Goal: Use online tool/utility: Utilize a website feature to perform a specific function

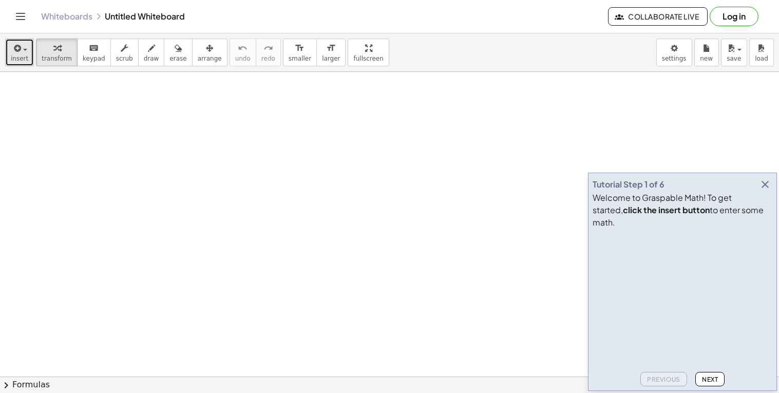
click at [17, 52] on icon "button" at bounding box center [16, 48] width 9 height 12
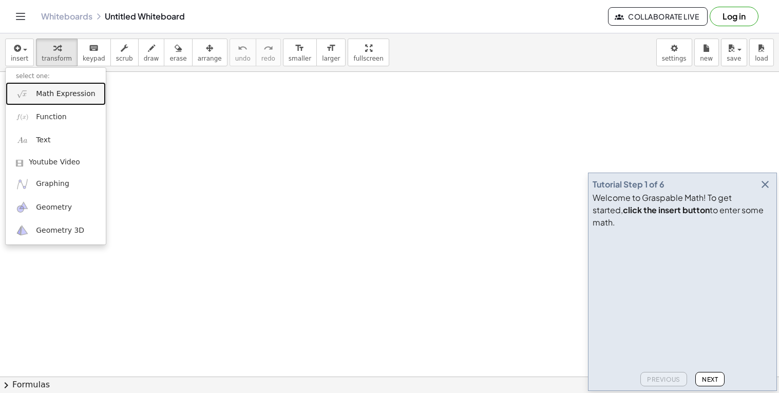
click at [42, 90] on span "Math Expression" at bounding box center [65, 94] width 59 height 10
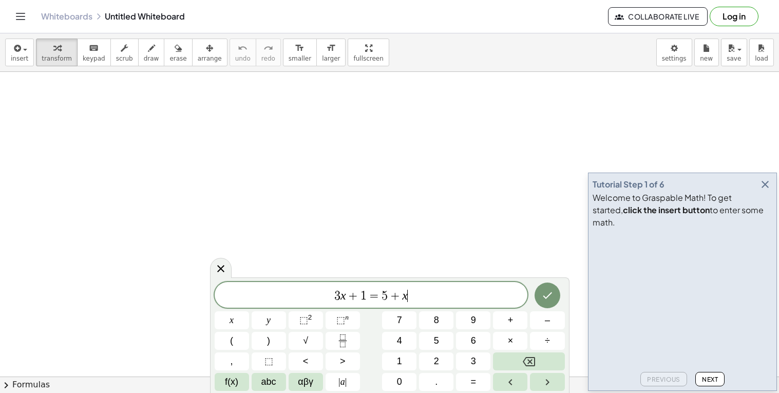
click at [763, 191] on icon "button" at bounding box center [765, 184] width 12 height 12
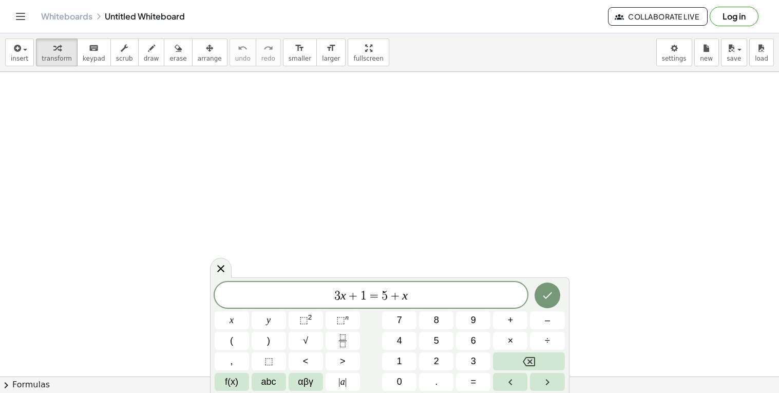
click at [458, 306] on div "3 x + 1 = 5 + x" at bounding box center [371, 295] width 313 height 26
click at [458, 306] on div "3 x + 1 = 5 + x ​" at bounding box center [371, 295] width 313 height 26
drag, startPoint x: 425, startPoint y: 298, endPoint x: 300, endPoint y: 273, distance: 126.8
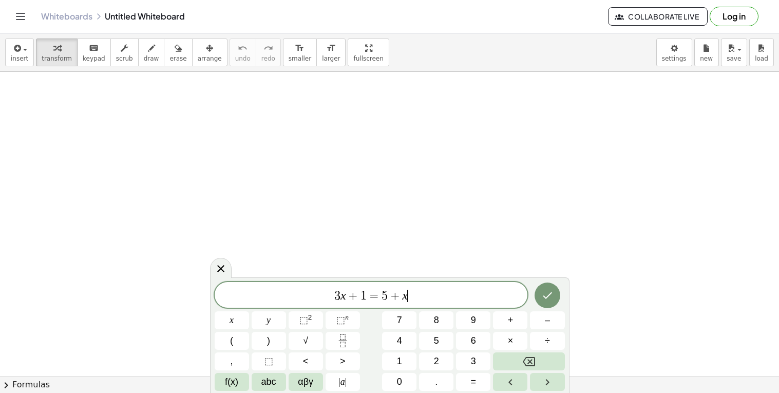
click at [300, 273] on body "Graspable Math Activities Get Started Activity Bank Assigned Work Classes White…" at bounding box center [389, 196] width 779 height 393
click at [545, 286] on button "Done" at bounding box center [548, 296] width 26 height 26
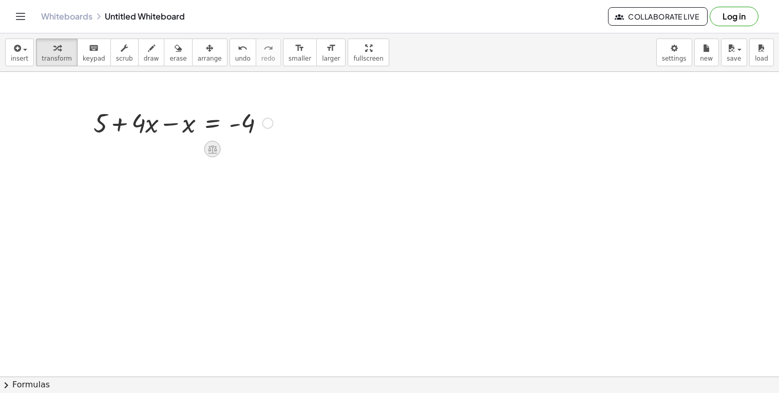
click at [213, 149] on icon at bounding box center [212, 149] width 9 height 9
drag, startPoint x: 148, startPoint y: 125, endPoint x: 160, endPoint y: 129, distance: 12.3
click at [160, 129] on div at bounding box center [183, 122] width 190 height 35
drag, startPoint x: 141, startPoint y: 158, endPoint x: 265, endPoint y: 166, distance: 124.1
click at [265, 166] on div at bounding box center [183, 157] width 190 height 35
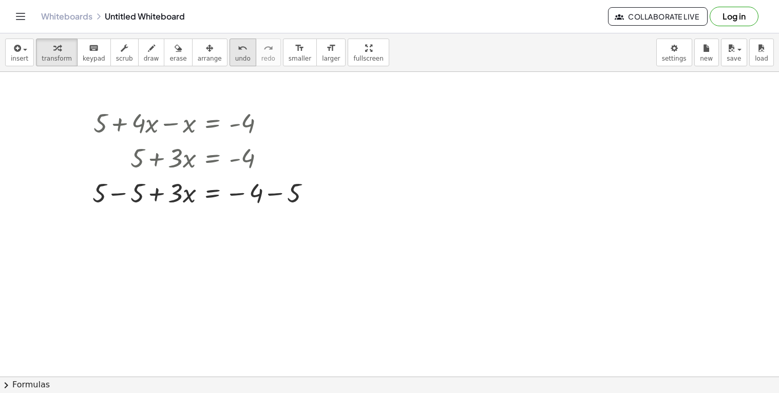
click at [238, 49] on icon "undo" at bounding box center [243, 48] width 10 height 12
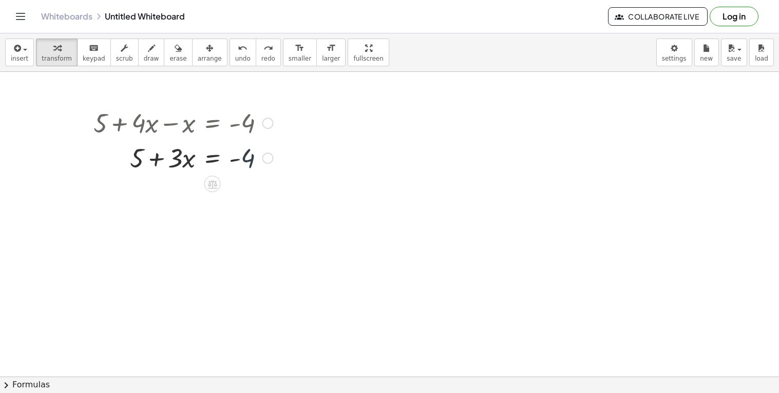
click at [248, 158] on div at bounding box center [183, 157] width 190 height 35
drag, startPoint x: 139, startPoint y: 163, endPoint x: 179, endPoint y: 174, distance: 42.0
click at [179, 174] on div at bounding box center [183, 157] width 190 height 35
drag, startPoint x: 134, startPoint y: 162, endPoint x: 245, endPoint y: 163, distance: 111.5
click at [245, 163] on div at bounding box center [183, 157] width 190 height 35
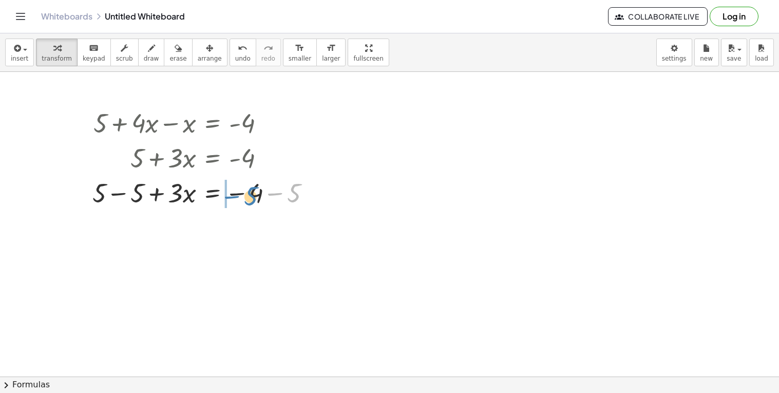
drag, startPoint x: 291, startPoint y: 195, endPoint x: 248, endPoint y: 198, distance: 43.8
click at [248, 198] on div at bounding box center [205, 192] width 237 height 35
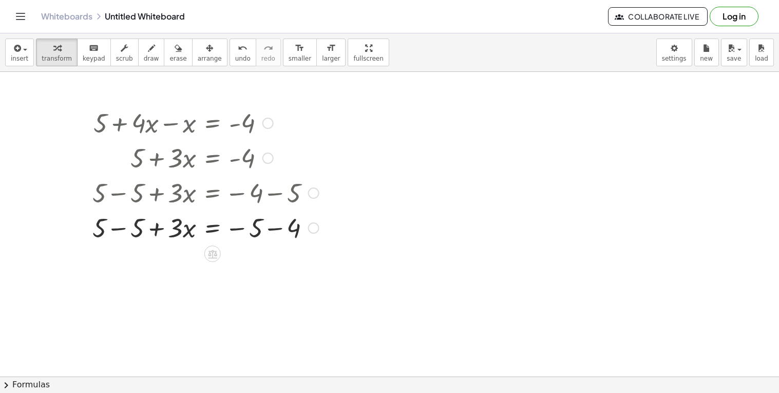
click at [254, 195] on div at bounding box center [205, 192] width 237 height 35
drag, startPoint x: 258, startPoint y: 227, endPoint x: 295, endPoint y: 227, distance: 37.0
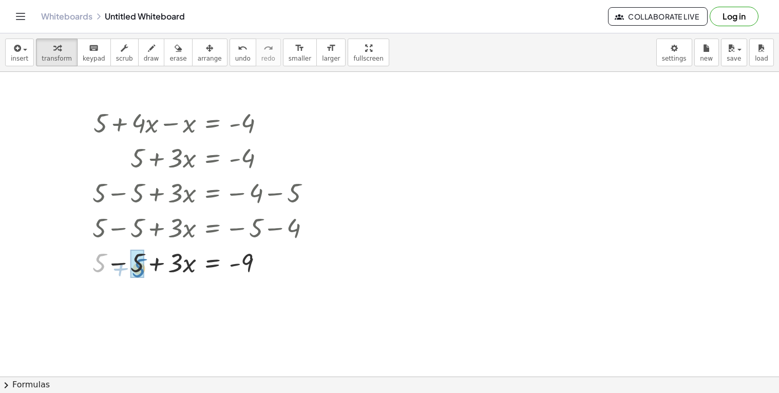
drag, startPoint x: 98, startPoint y: 266, endPoint x: 140, endPoint y: 271, distance: 41.9
drag, startPoint x: 182, startPoint y: 267, endPoint x: 242, endPoint y: 297, distance: 67.3
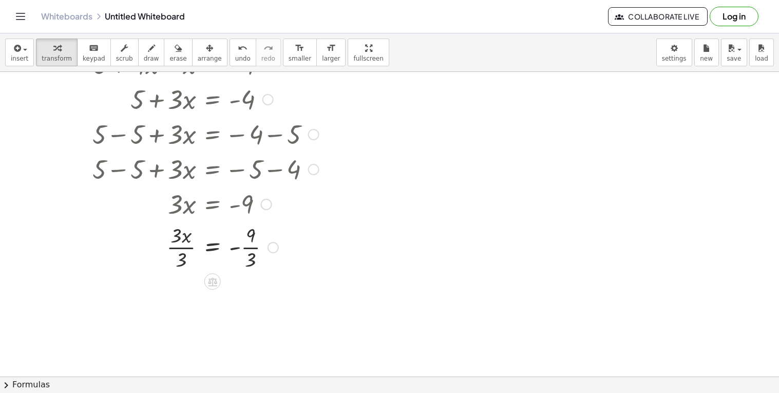
scroll to position [64, 0]
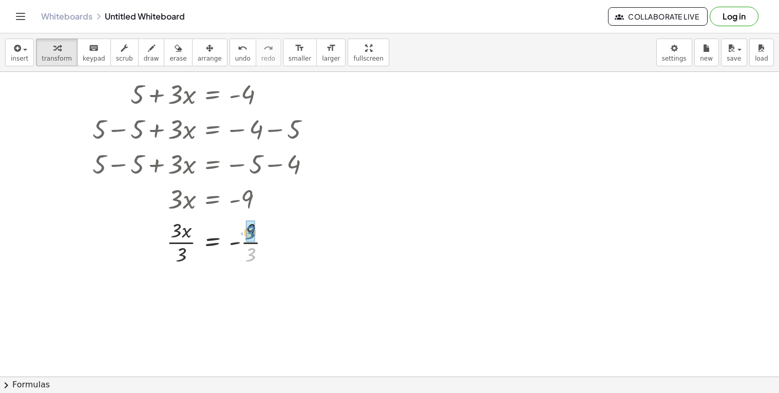
drag, startPoint x: 252, startPoint y: 253, endPoint x: 250, endPoint y: 232, distance: 21.1
drag, startPoint x: 181, startPoint y: 302, endPoint x: 179, endPoint y: 275, distance: 26.8
click at [314, 131] on div at bounding box center [313, 129] width 11 height 11
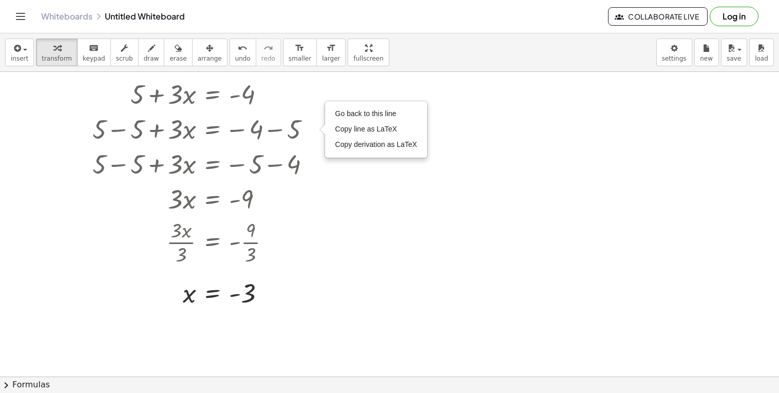
click at [373, 222] on div at bounding box center [389, 346] width 779 height 676
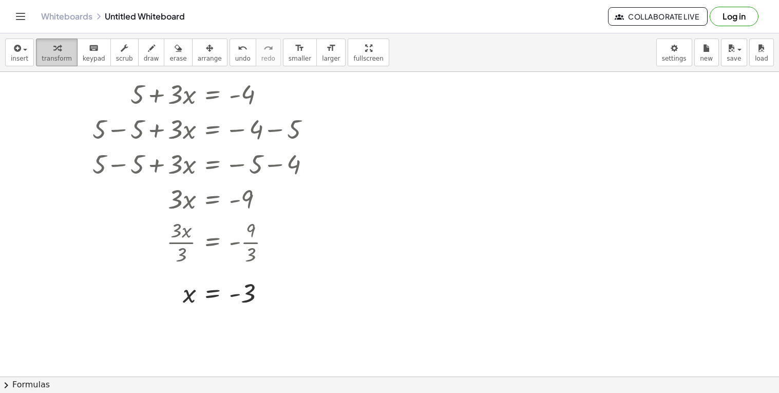
click at [53, 44] on icon "button" at bounding box center [56, 48] width 7 height 12
click at [15, 61] on span "insert" at bounding box center [19, 58] width 17 height 7
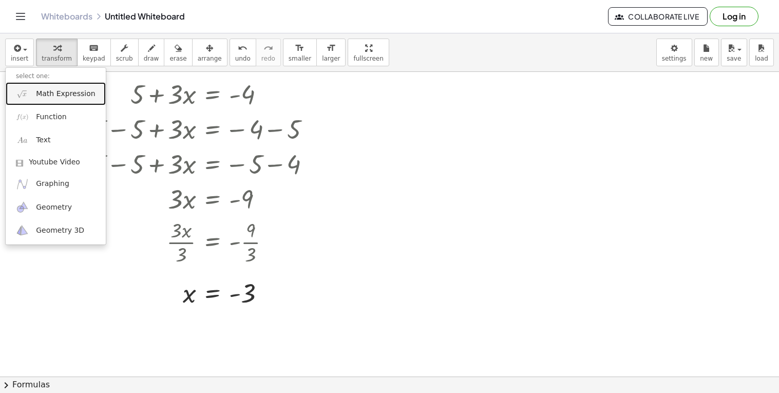
click at [41, 96] on span "Math Expression" at bounding box center [65, 94] width 59 height 10
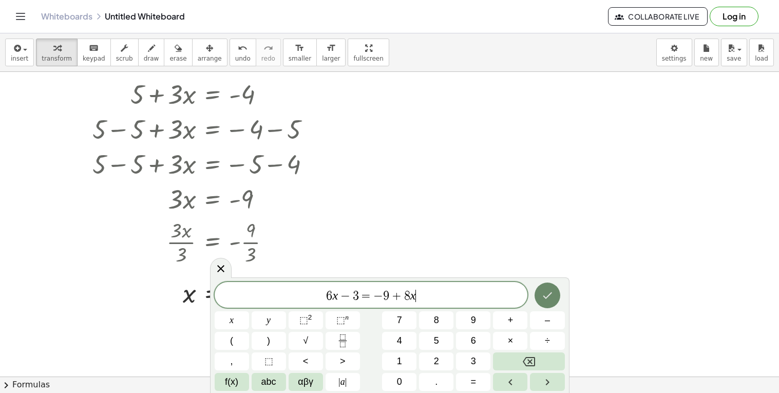
click at [545, 303] on button "Done" at bounding box center [548, 296] width 26 height 26
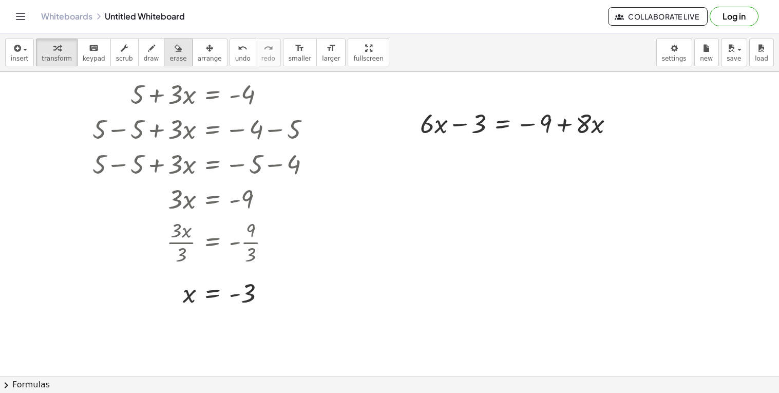
click at [170, 59] on span "erase" at bounding box center [178, 58] width 17 height 7
click at [188, 99] on div at bounding box center [389, 346] width 779 height 676
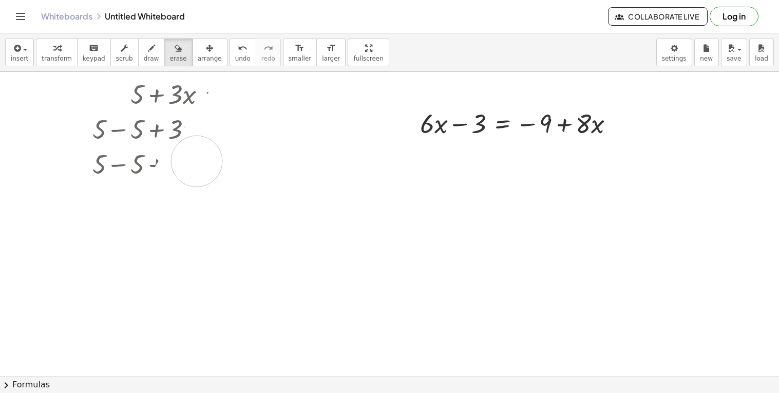
drag, startPoint x: 254, startPoint y: 292, endPoint x: 197, endPoint y: 161, distance: 142.6
click at [197, 161] on div at bounding box center [389, 346] width 779 height 676
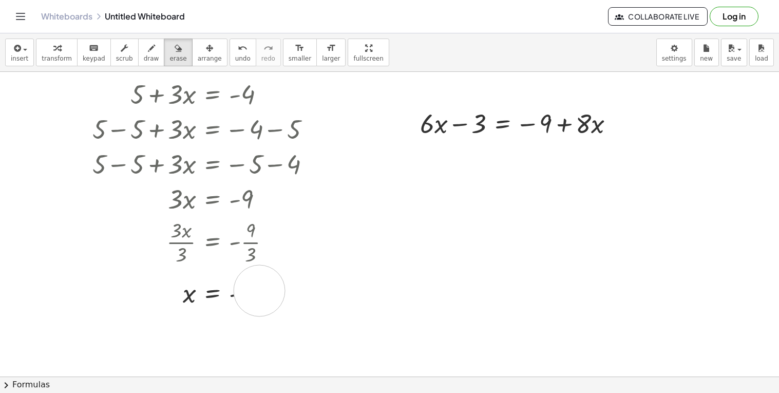
click at [259, 291] on div at bounding box center [389, 346] width 779 height 676
click at [235, 57] on span "undo" at bounding box center [242, 58] width 15 height 7
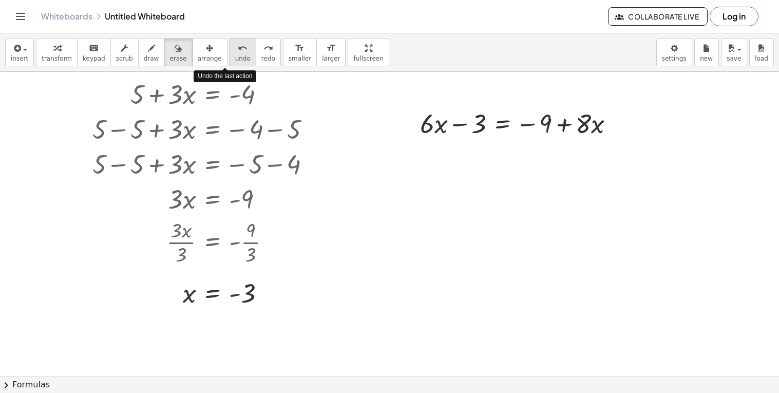
click at [235, 57] on span "undo" at bounding box center [242, 58] width 15 height 7
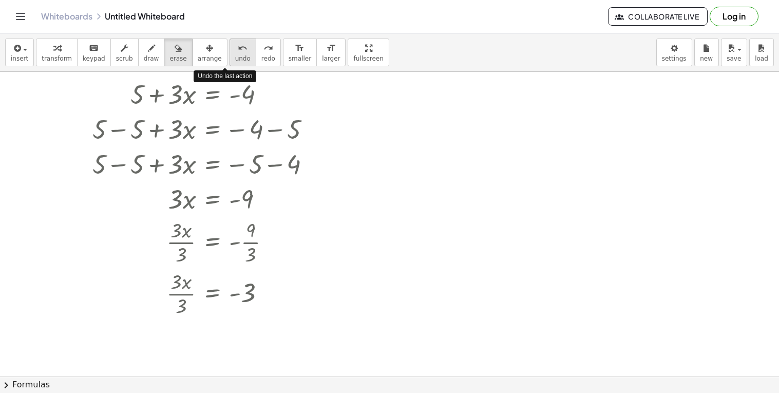
click at [235, 57] on span "undo" at bounding box center [242, 58] width 15 height 7
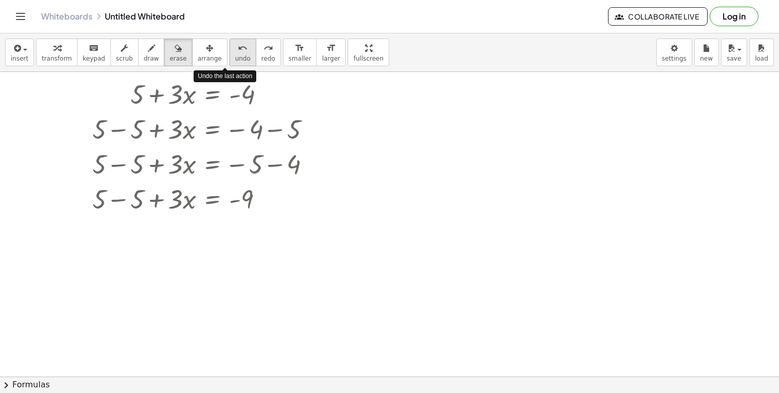
click at [235, 57] on span "undo" at bounding box center [242, 58] width 15 height 7
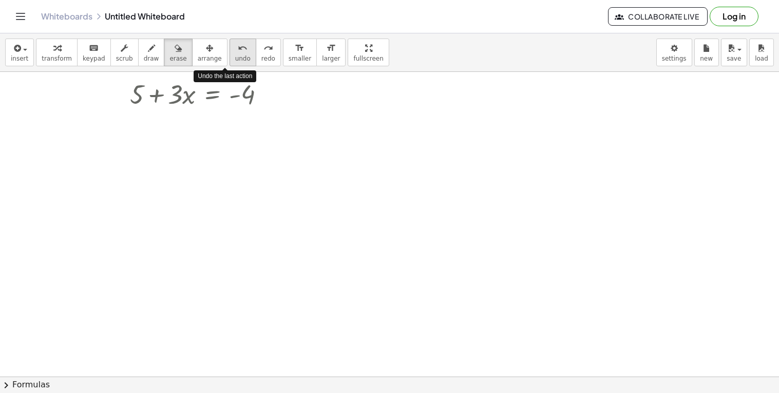
click at [235, 57] on span "undo" at bounding box center [242, 58] width 15 height 7
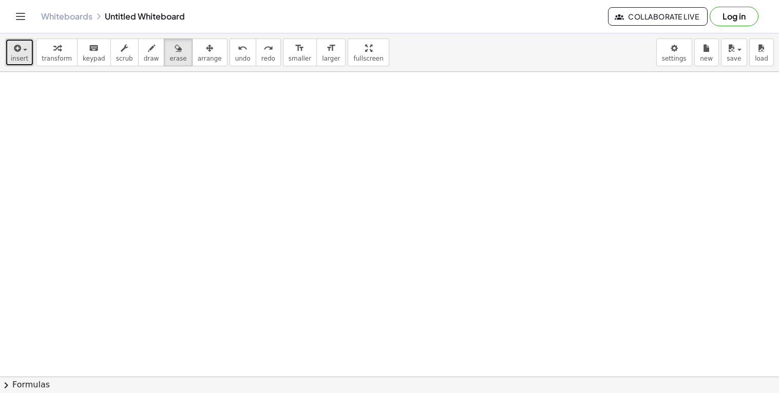
click at [14, 62] on button "insert" at bounding box center [19, 53] width 29 height 28
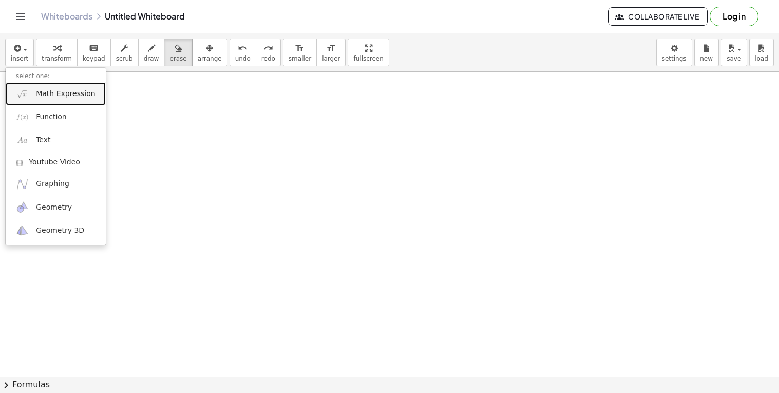
click at [66, 97] on span "Math Expression" at bounding box center [65, 94] width 59 height 10
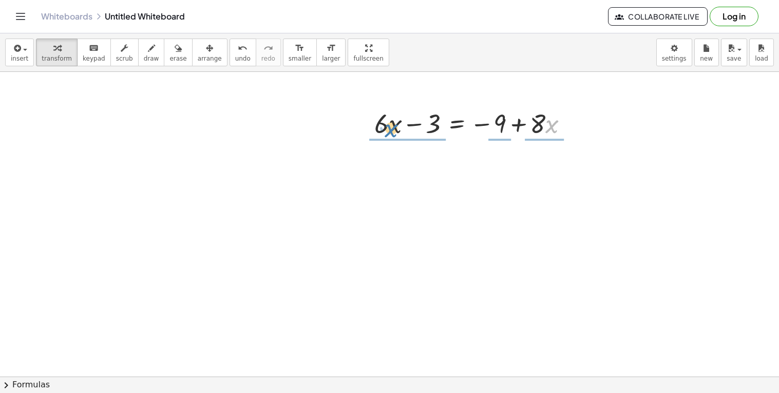
drag, startPoint x: 547, startPoint y: 123, endPoint x: 386, endPoint y: 122, distance: 160.3
click at [386, 122] on div at bounding box center [475, 122] width 213 height 35
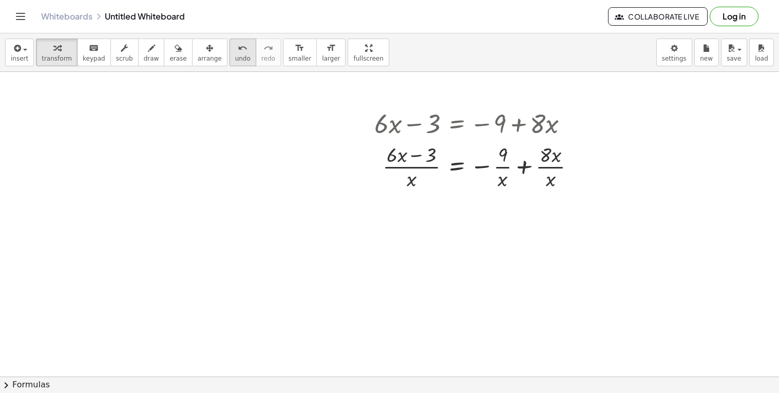
click at [238, 51] on icon "undo" at bounding box center [243, 48] width 10 height 12
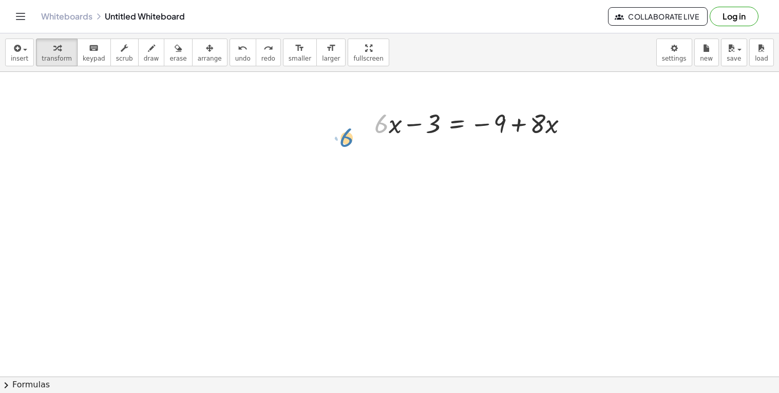
drag, startPoint x: 379, startPoint y: 123, endPoint x: 352, endPoint y: 134, distance: 28.8
drag, startPoint x: 535, startPoint y: 124, endPoint x: 528, endPoint y: 121, distance: 7.8
click at [528, 121] on div at bounding box center [475, 122] width 213 height 35
drag, startPoint x: 502, startPoint y: 118, endPoint x: 438, endPoint y: 118, distance: 63.7
click at [438, 118] on div at bounding box center [475, 122] width 213 height 35
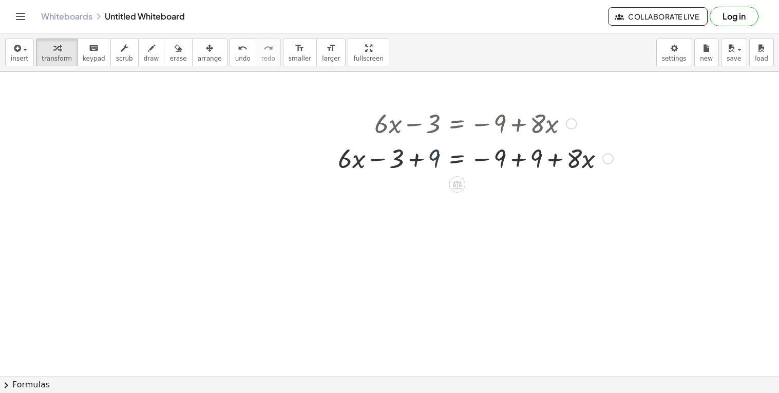
click at [430, 157] on div at bounding box center [476, 157] width 286 height 35
click at [427, 159] on div at bounding box center [493, 157] width 249 height 35
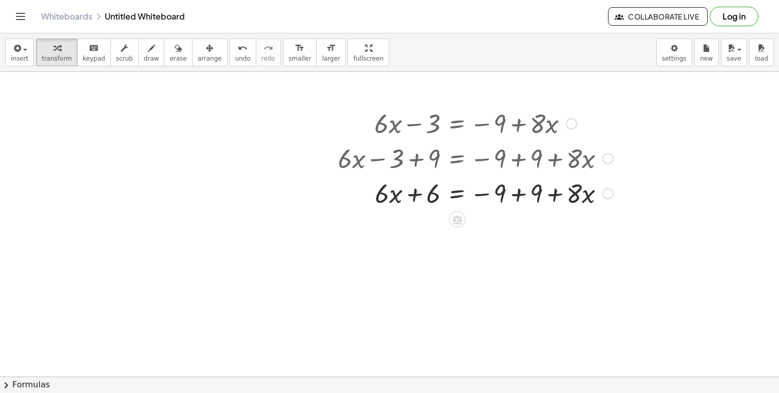
click at [538, 193] on div at bounding box center [476, 192] width 286 height 35
click at [383, 196] on div at bounding box center [476, 192] width 286 height 35
drag, startPoint x: 485, startPoint y: 194, endPoint x: 380, endPoint y: 196, distance: 105.8
click at [380, 196] on div at bounding box center [476, 192] width 286 height 35
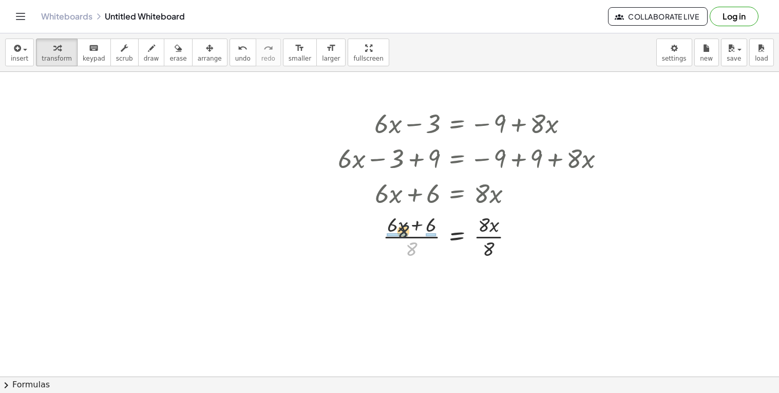
drag, startPoint x: 409, startPoint y: 248, endPoint x: 395, endPoint y: 219, distance: 31.7
click at [395, 219] on div at bounding box center [476, 235] width 286 height 51
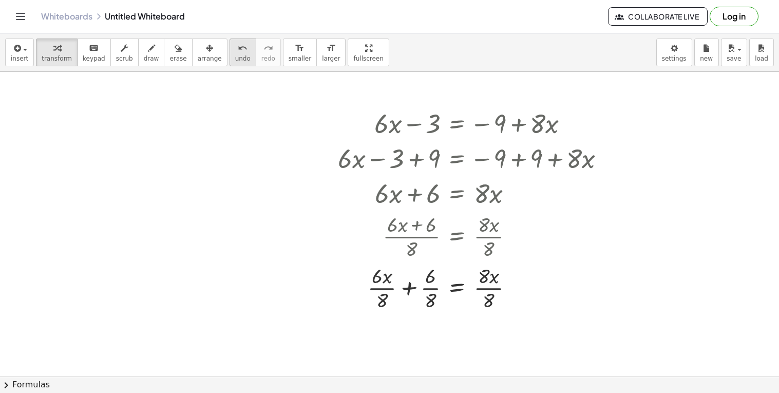
click at [238, 51] on icon "undo" at bounding box center [243, 48] width 10 height 12
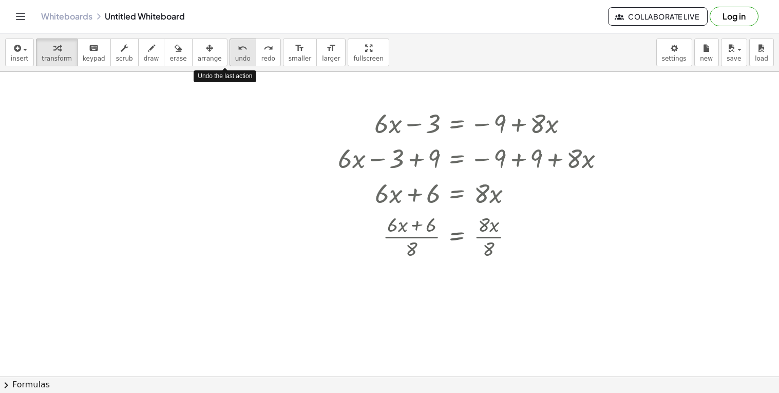
click at [238, 51] on icon "undo" at bounding box center [243, 48] width 10 height 12
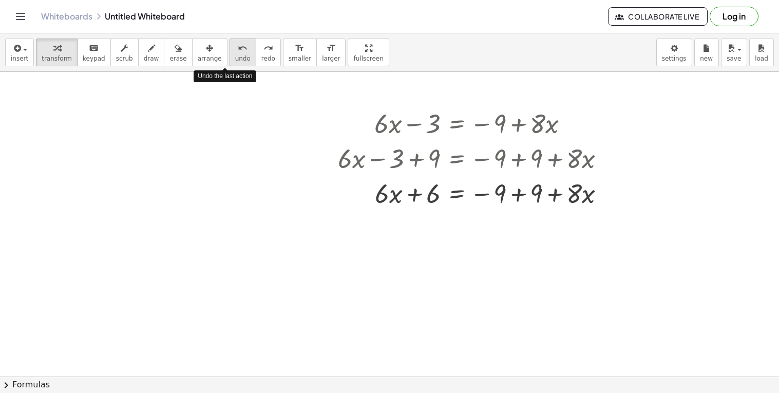
click at [238, 51] on icon "undo" at bounding box center [243, 48] width 10 height 12
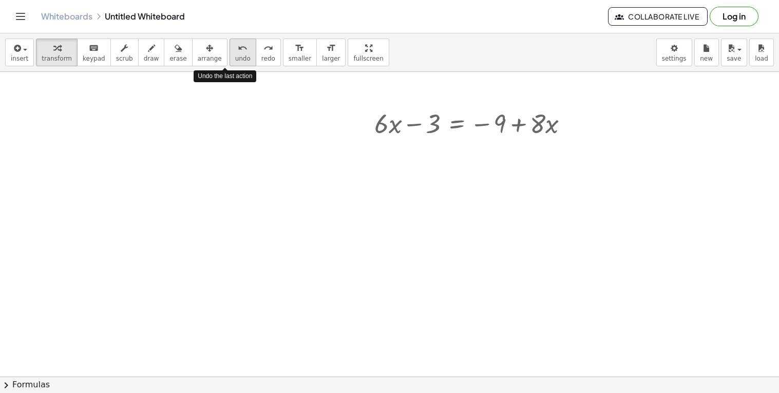
click at [238, 51] on icon "undo" at bounding box center [243, 48] width 10 height 12
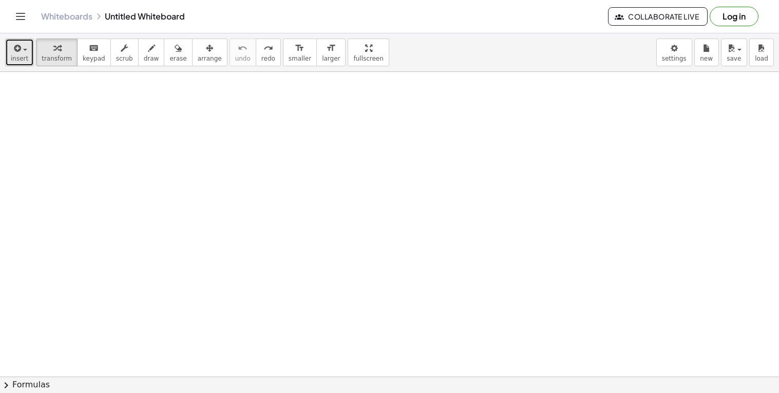
click at [25, 53] on button "insert" at bounding box center [19, 53] width 29 height 28
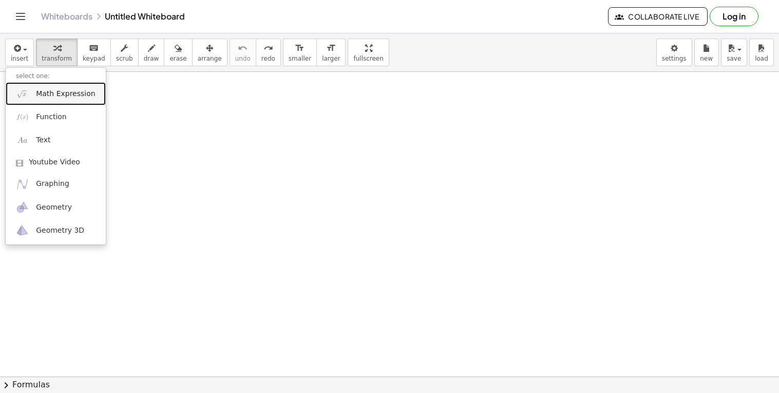
click at [49, 96] on span "Math Expression" at bounding box center [65, 94] width 59 height 10
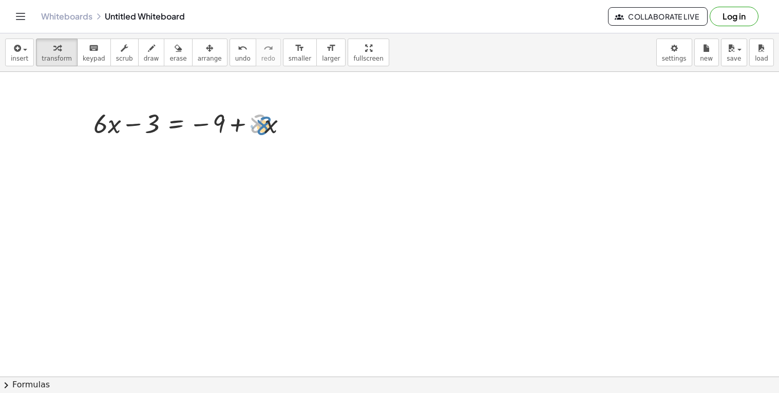
drag, startPoint x: 257, startPoint y: 121, endPoint x: 265, endPoint y: 123, distance: 7.4
click at [265, 123] on div at bounding box center [194, 122] width 213 height 35
drag, startPoint x: 256, startPoint y: 119, endPoint x: 271, endPoint y: 120, distance: 14.4
click at [271, 120] on div at bounding box center [194, 122] width 213 height 35
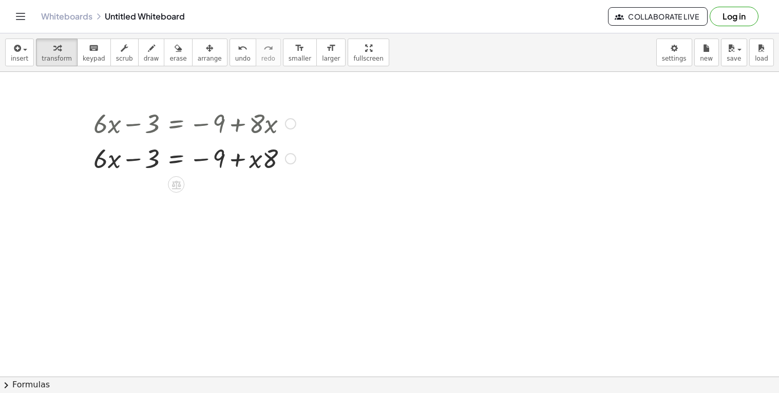
click at [270, 128] on div at bounding box center [194, 122] width 213 height 35
click at [235, 55] on span "undo" at bounding box center [242, 58] width 15 height 7
